Goal: Information Seeking & Learning: Learn about a topic

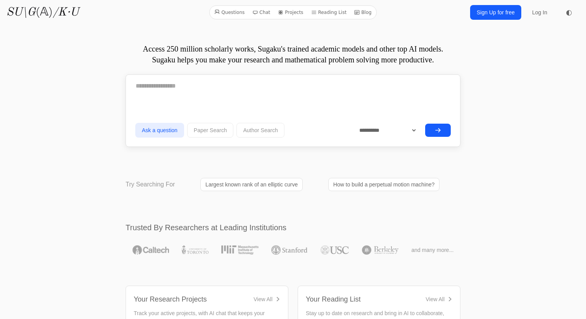
click at [366, 12] on link "Blog" at bounding box center [363, 12] width 24 height 10
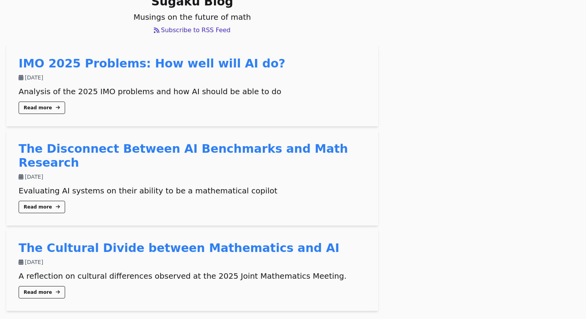
scroll to position [58, 0]
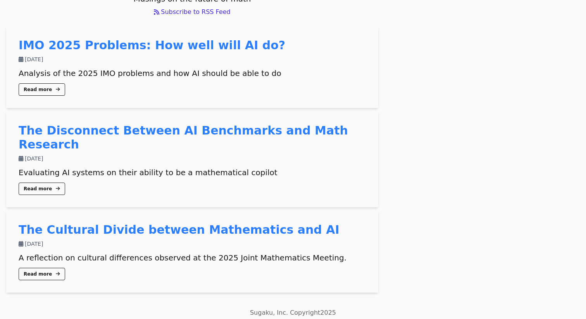
click at [152, 46] on link "IMO 2025 Problems: How well will AI do?" at bounding box center [152, 45] width 267 height 14
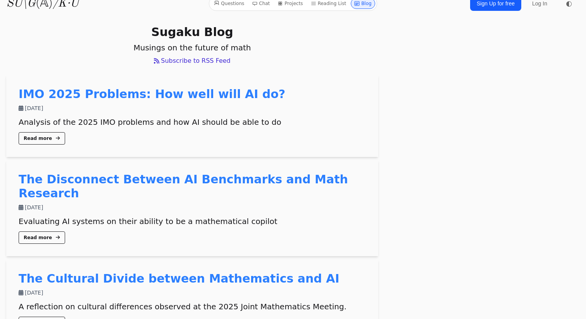
scroll to position [0, 0]
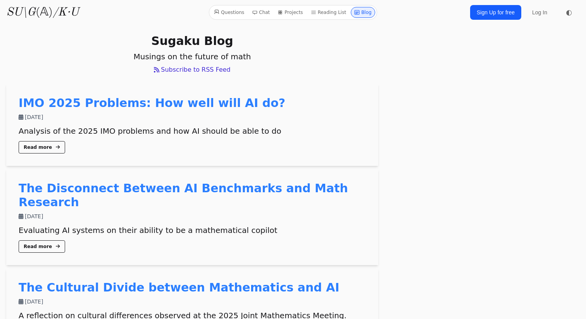
click at [326, 10] on link "Reading List" at bounding box center [329, 12] width 42 height 11
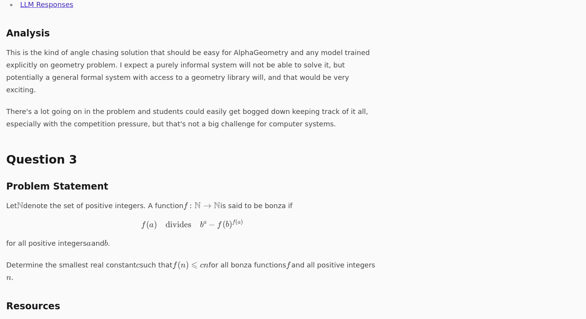
scroll to position [1909, 0]
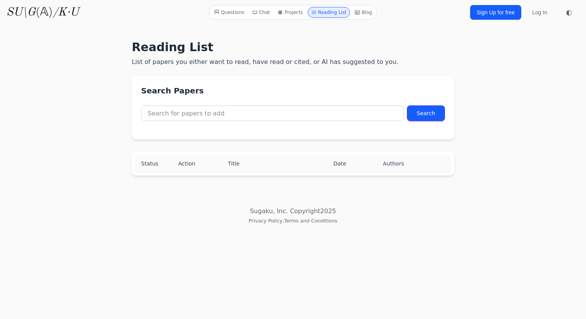
click at [225, 19] on div "Questions Chat Projects Reading List Blog" at bounding box center [293, 12] width 168 height 15
click at [68, 10] on icon "/K·U" at bounding box center [66, 13] width 26 height 12
